Goal: Obtain resource: Download file/media

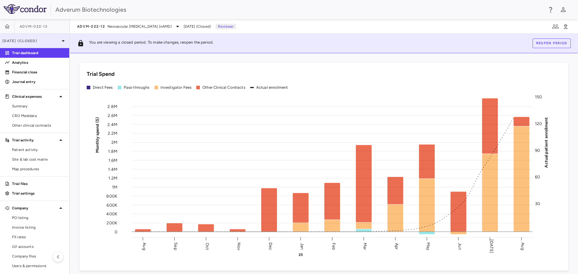
click at [60, 42] on icon at bounding box center [63, 40] width 7 height 7
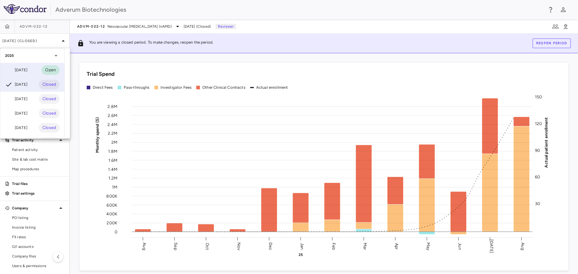
click at [22, 71] on div "[DATE]" at bounding box center [16, 70] width 22 height 7
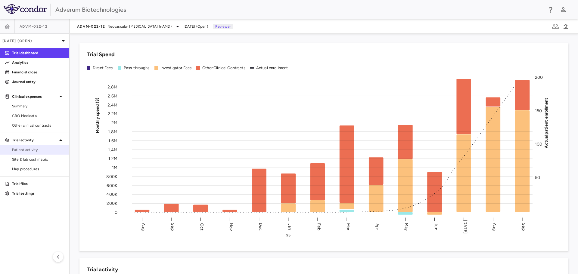
click at [27, 148] on span "Patient activity" at bounding box center [38, 149] width 52 height 5
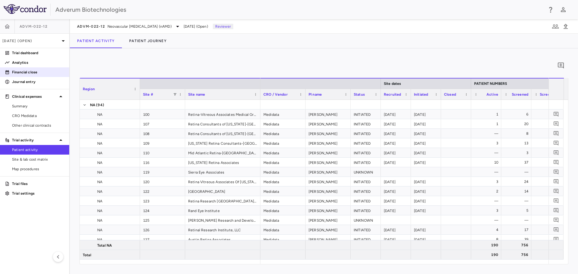
click at [28, 73] on p "Financial close" at bounding box center [38, 72] width 52 height 5
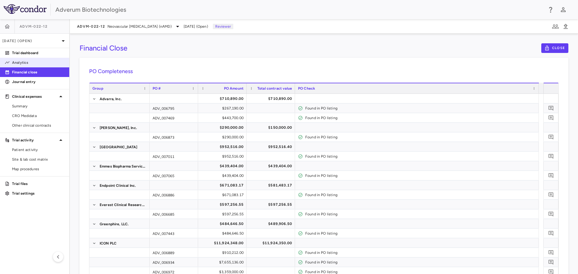
click at [24, 63] on p "Analytics" at bounding box center [38, 62] width 52 height 5
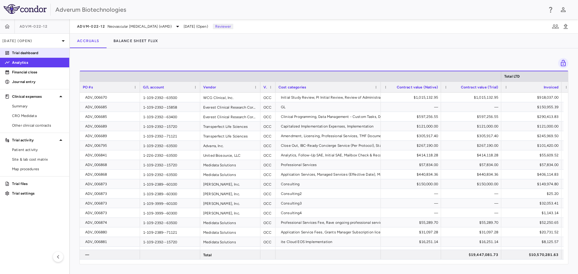
click at [25, 52] on p "Trial dashboard" at bounding box center [38, 52] width 52 height 5
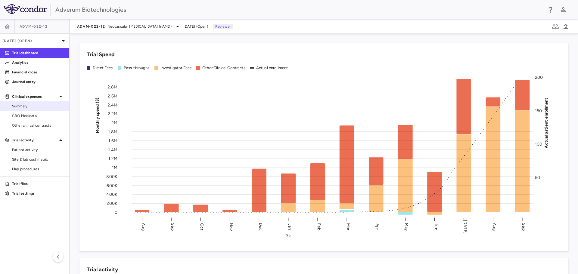
click at [20, 107] on span "Summary" at bounding box center [38, 106] width 52 height 5
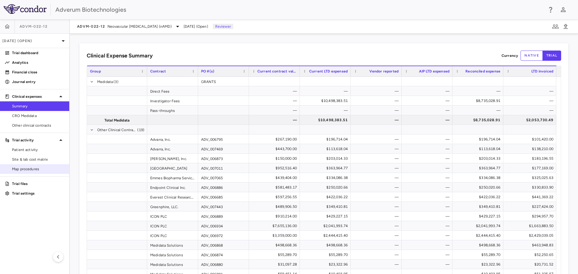
click at [33, 166] on link "Map procedures" at bounding box center [34, 169] width 69 height 9
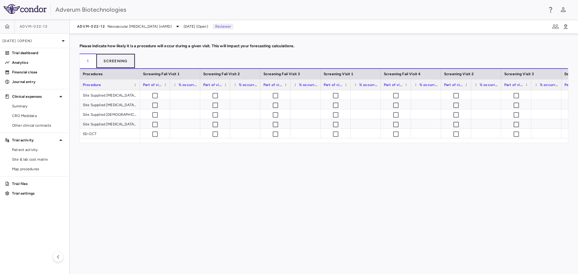
click at [123, 61] on button "Screening" at bounding box center [115, 61] width 39 height 14
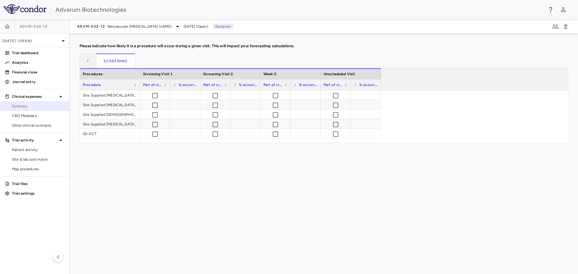
click at [27, 107] on span "Summary" at bounding box center [38, 106] width 52 height 5
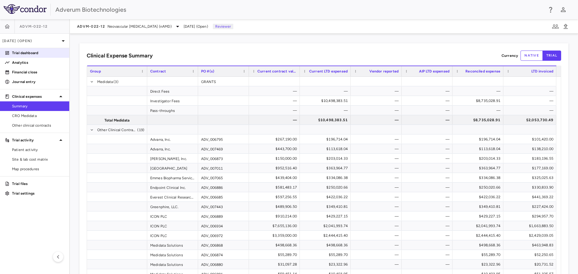
click at [32, 54] on p "Trial dashboard" at bounding box center [38, 52] width 52 height 5
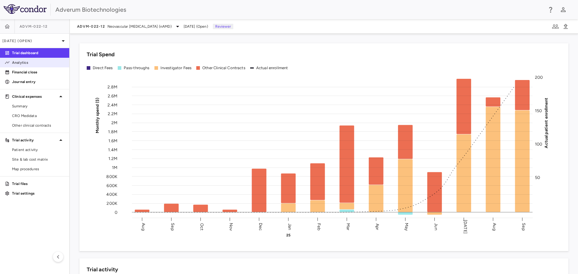
click at [23, 64] on p "Analytics" at bounding box center [38, 62] width 52 height 5
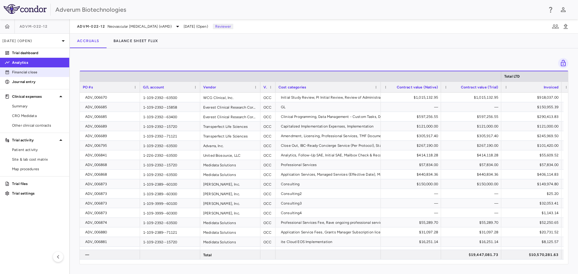
click at [23, 73] on p "Financial close" at bounding box center [38, 72] width 52 height 5
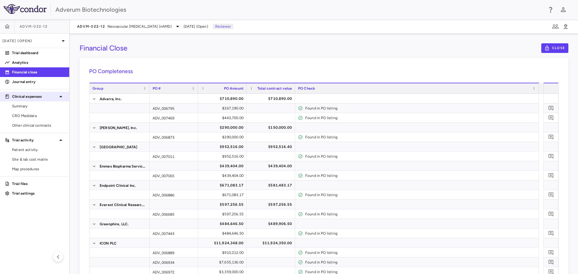
click at [26, 95] on p "Clinical expenses" at bounding box center [34, 96] width 45 height 5
click at [21, 140] on p "Trial activity" at bounding box center [34, 140] width 45 height 5
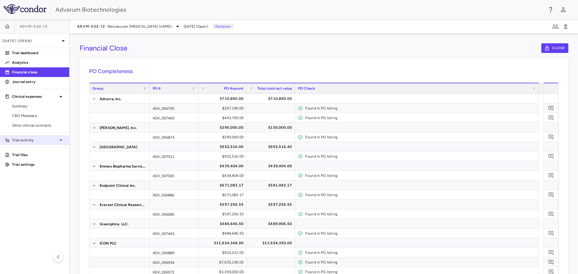
click at [21, 140] on p "Trial activity" at bounding box center [34, 140] width 45 height 5
click at [26, 115] on span "CRO Medidata" at bounding box center [38, 115] width 52 height 5
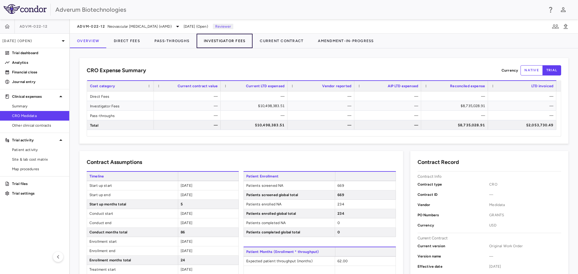
click at [223, 42] on button "Investigator Fees" at bounding box center [225, 41] width 56 height 14
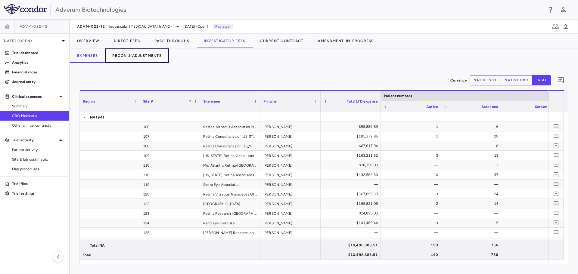
click at [154, 56] on button "Recon & Adjustments" at bounding box center [137, 55] width 64 height 14
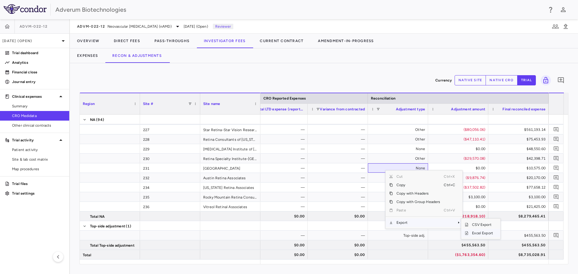
click at [486, 235] on span "Excel Export" at bounding box center [482, 233] width 28 height 8
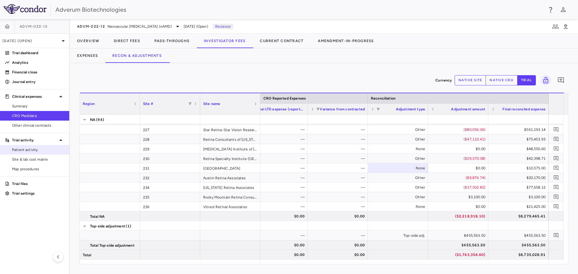
click at [32, 150] on span "Patient activity" at bounding box center [38, 149] width 52 height 5
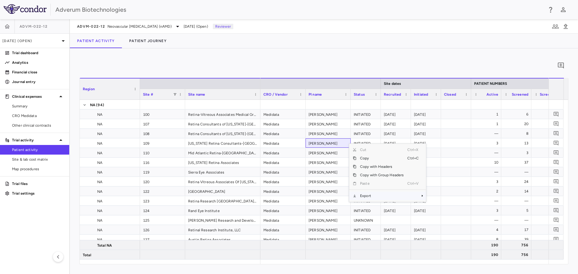
click at [374, 197] on span "Export" at bounding box center [381, 196] width 51 height 8
click at [445, 207] on span "Excel Export" at bounding box center [446, 206] width 28 height 8
click at [162, 41] on button "Patient Journey" at bounding box center [148, 41] width 52 height 14
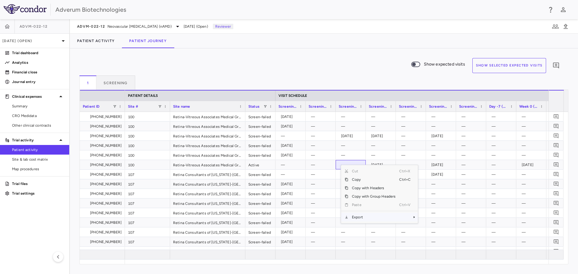
click at [364, 219] on span "Export" at bounding box center [373, 217] width 51 height 8
click at [439, 229] on span "Excel Export" at bounding box center [438, 228] width 28 height 8
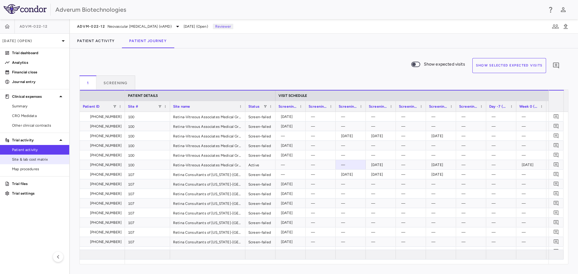
click at [45, 158] on span "Site & lab cost matrix" at bounding box center [38, 159] width 52 height 5
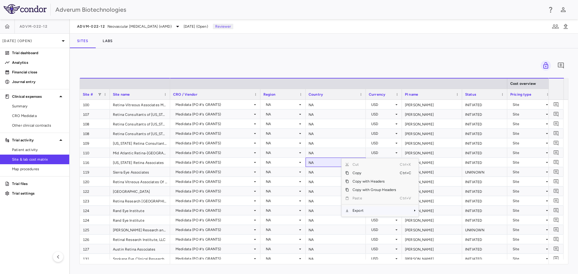
click at [369, 212] on span "Export" at bounding box center [374, 211] width 51 height 8
click at [439, 222] on span "Excel Export" at bounding box center [439, 221] width 28 height 8
